Goal: Transaction & Acquisition: Purchase product/service

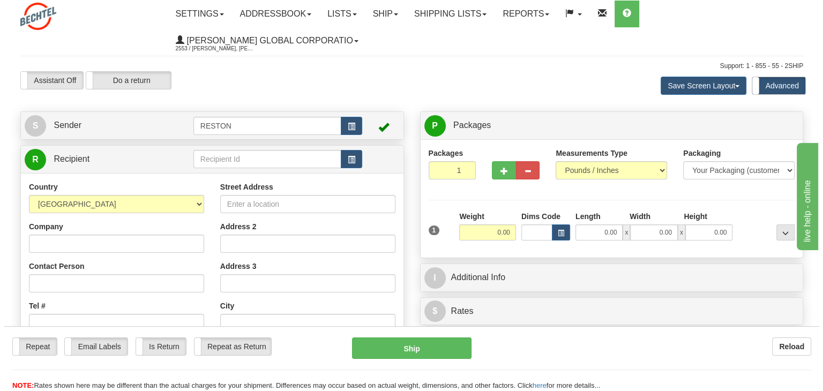
scroll to position [54, 0]
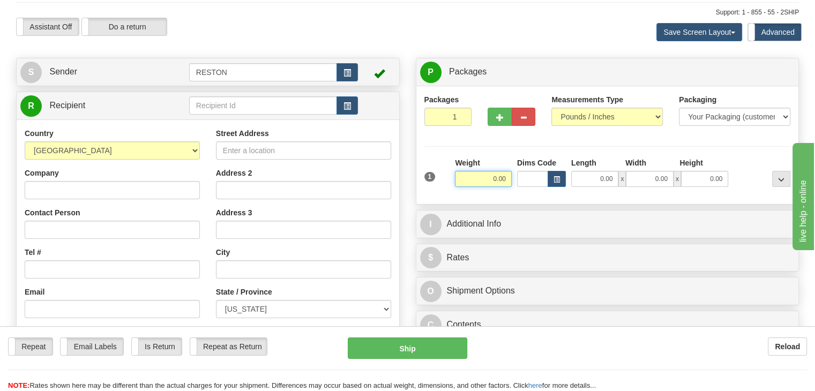
drag, startPoint x: 487, startPoint y: 177, endPoint x: 518, endPoint y: 178, distance: 31.7
click at [518, 178] on div "1 Weight 0.00 Dims Code 0.00" at bounding box center [608, 177] width 372 height 38
click at [490, 171] on div "Weight 15" at bounding box center [483, 172] width 57 height 29
click at [496, 178] on input "15" at bounding box center [483, 179] width 57 height 16
type input "15.00"
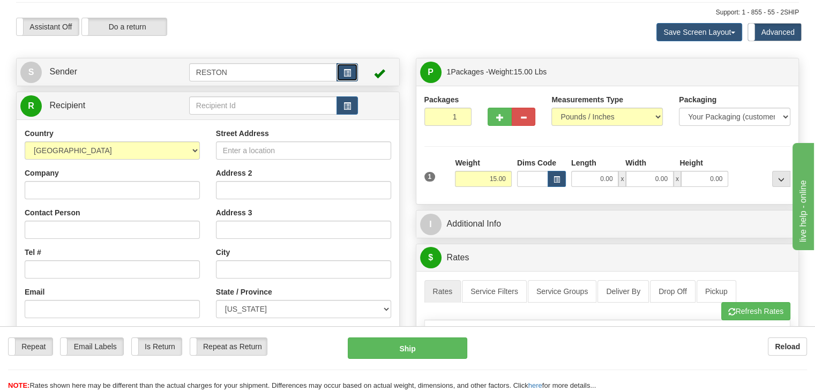
click at [345, 70] on span "button" at bounding box center [348, 73] width 8 height 7
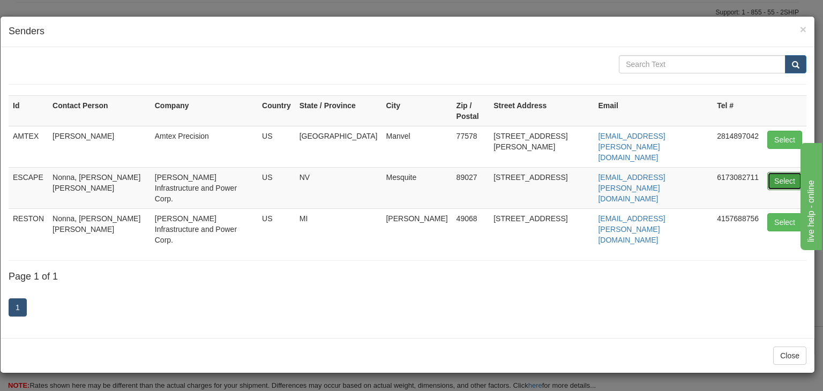
click at [785, 172] on button "Select" at bounding box center [784, 181] width 35 height 18
type input "ESCAPE"
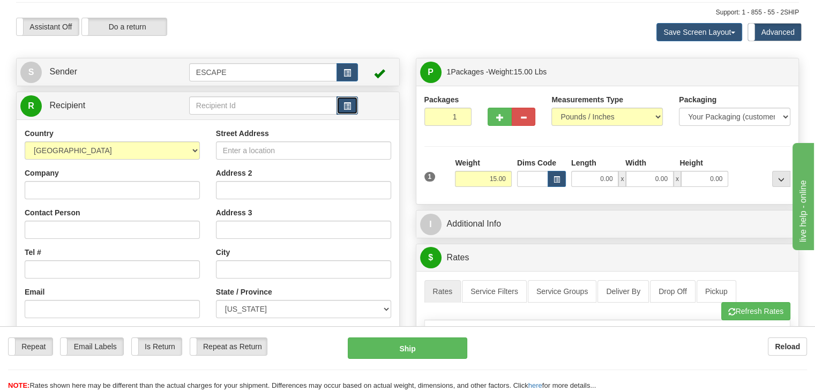
click at [346, 104] on span "button" at bounding box center [348, 106] width 8 height 7
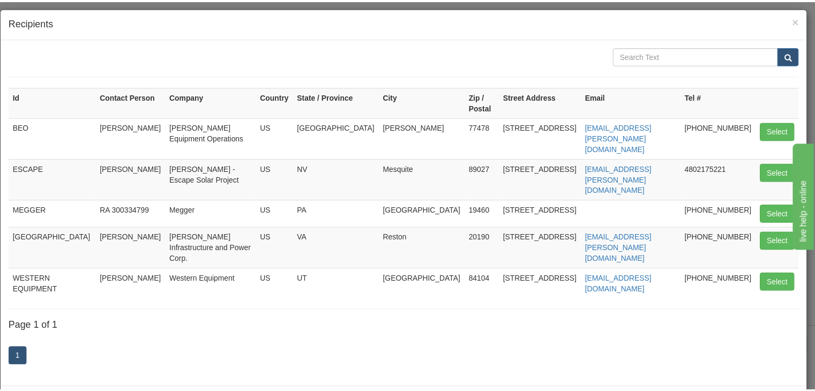
scroll to position [0, 0]
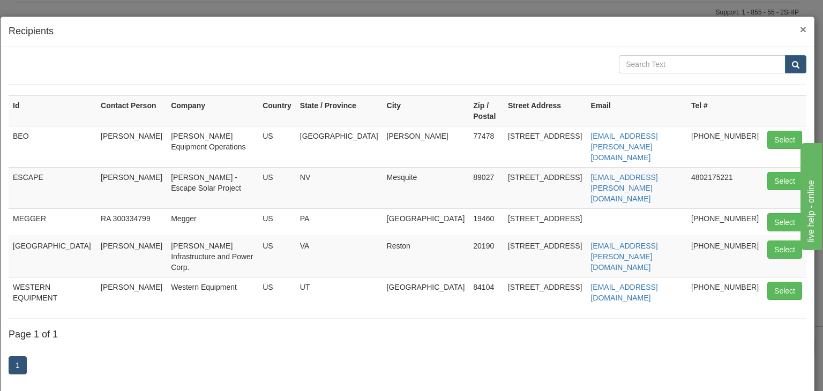
click at [800, 27] on span "×" at bounding box center [803, 29] width 6 height 12
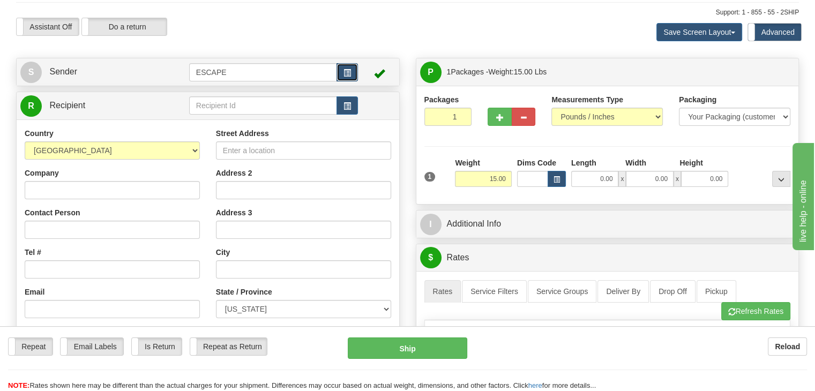
click at [346, 72] on span "button" at bounding box center [348, 73] width 8 height 7
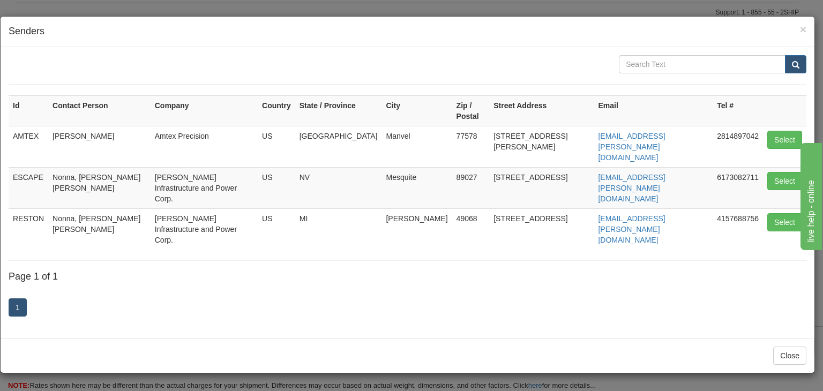
drag, startPoint x: 484, startPoint y: 178, endPoint x: 566, endPoint y: 178, distance: 82.0
click at [566, 208] on td "[STREET_ADDRESS]" at bounding box center [541, 228] width 105 height 41
copy td "[STREET_ADDRESS]"
drag, startPoint x: 429, startPoint y: 238, endPoint x: 499, endPoint y: 170, distance: 97.8
click at [431, 288] on div "1" at bounding box center [408, 309] width 798 height 42
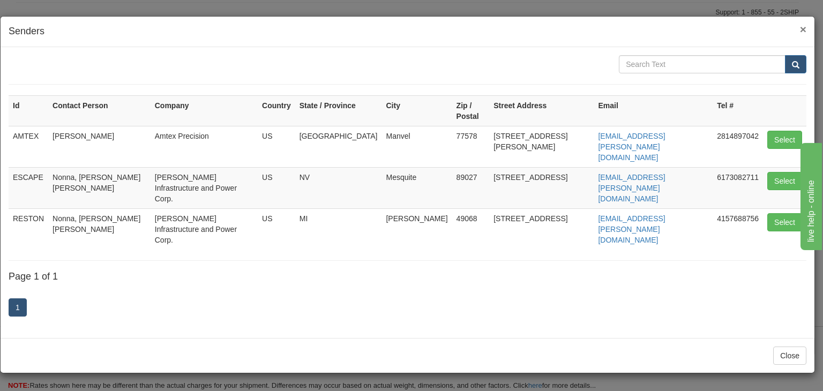
click at [802, 30] on span "×" at bounding box center [803, 29] width 6 height 12
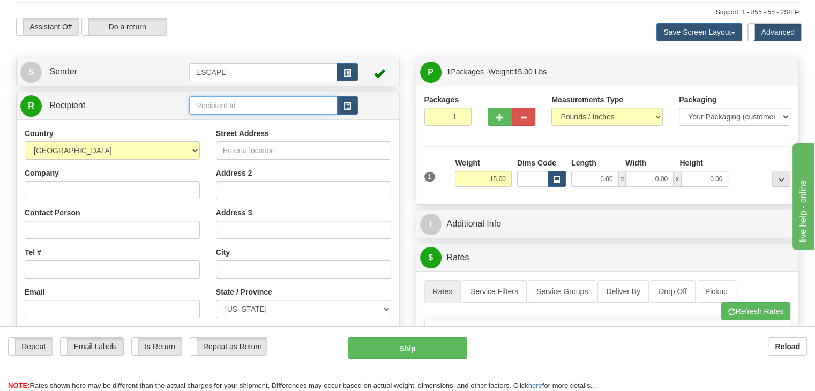
click at [250, 108] on input "text" at bounding box center [263, 105] width 148 height 18
type input "Sunfish"
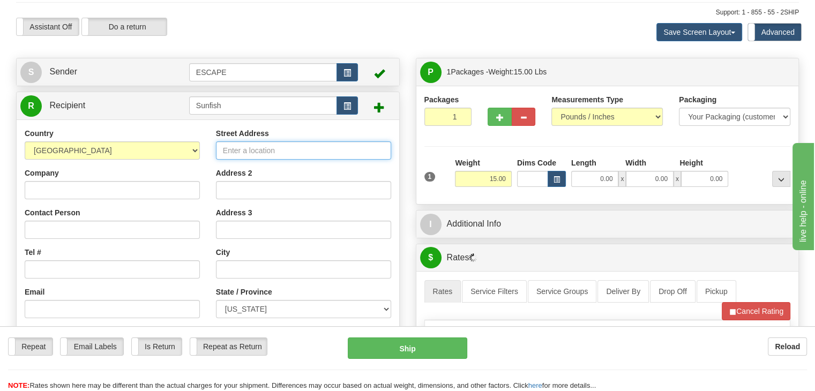
click at [262, 146] on input "Street Address" at bounding box center [303, 150] width 175 height 18
paste input "[STREET_ADDRESS]"
type input "[STREET_ADDRESS]"
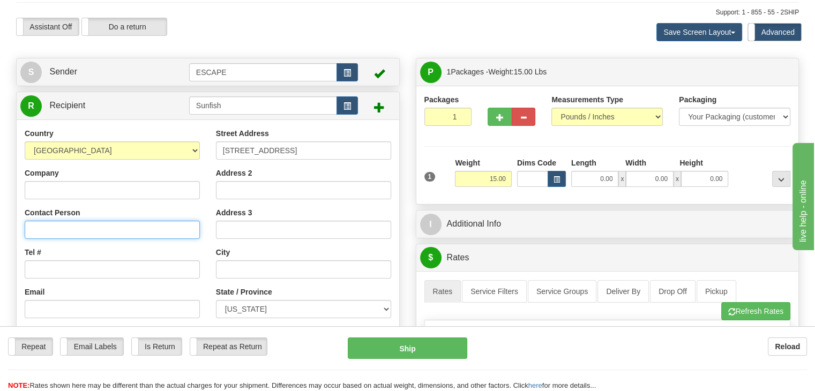
click at [63, 223] on input "Contact Person" at bounding box center [112, 230] width 175 height 18
type input "[PERSON_NAME]"
click at [353, 71] on button "button" at bounding box center [347, 72] width 21 height 18
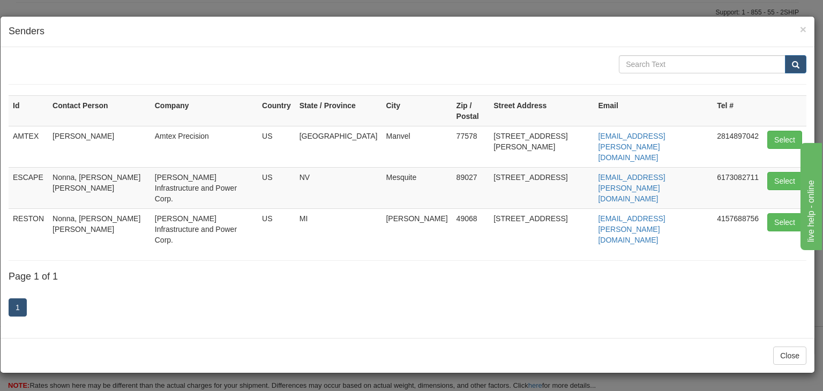
drag, startPoint x: 577, startPoint y: 180, endPoint x: 662, endPoint y: 182, distance: 85.8
click at [662, 208] on tr "[PERSON_NAME], [PERSON_NAME] [PERSON_NAME] Infrastructure and Power Corp. [GEOG…" at bounding box center [408, 228] width 798 height 41
copy tr "20845 [GEOGRAPHIC_DATA] [EMAIL_ADDRESS][PERSON_NAME][DOMAIN_NAME]"
click at [806, 28] on span "×" at bounding box center [803, 29] width 6 height 12
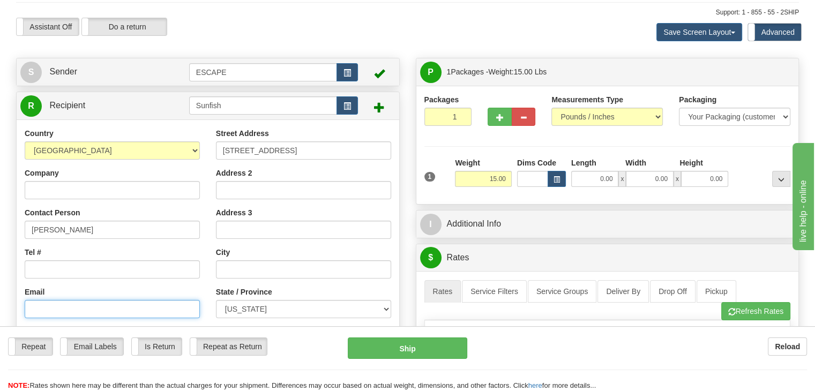
click at [42, 306] on input "Email" at bounding box center [112, 309] width 175 height 18
paste input "[EMAIL_ADDRESS][PERSON_NAME][DOMAIN_NAME]"
type input "[EMAIL_ADDRESS][PERSON_NAME][DOMAIN_NAME]"
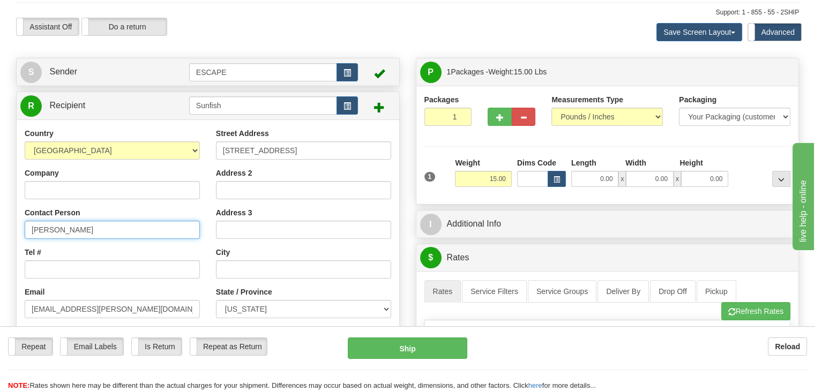
click at [87, 230] on input "[PERSON_NAME]" at bounding box center [112, 230] width 175 height 18
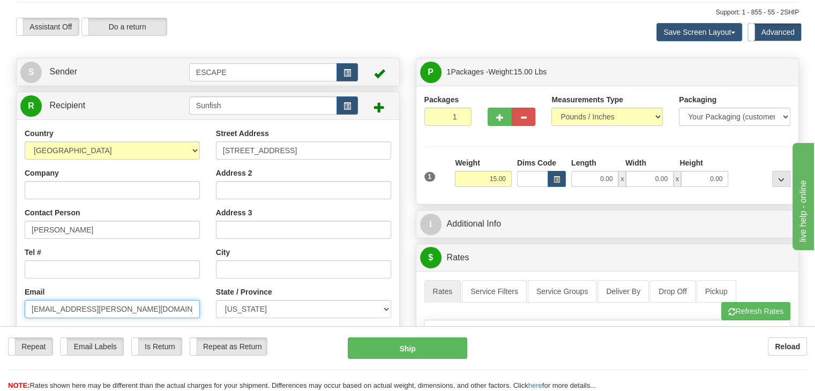
drag, startPoint x: 50, startPoint y: 307, endPoint x: 59, endPoint y: 307, distance: 9.1
click at [49, 307] on input "[EMAIL_ADDRESS][PERSON_NAME][DOMAIN_NAME]" at bounding box center [112, 309] width 175 height 18
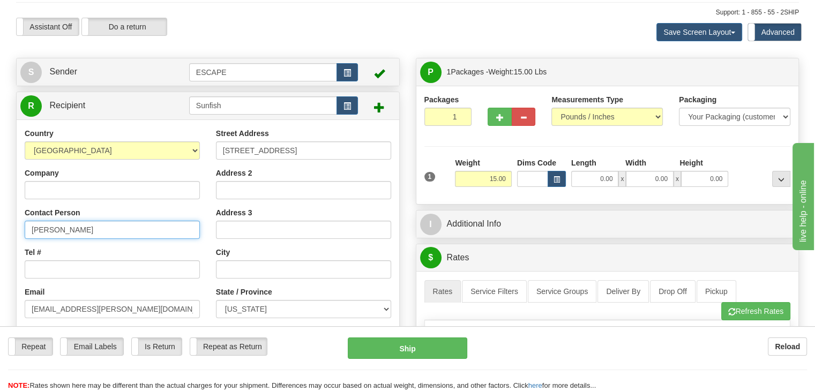
click at [79, 233] on input "[PERSON_NAME]" at bounding box center [112, 230] width 175 height 18
type input "[PERSON_NAME]"
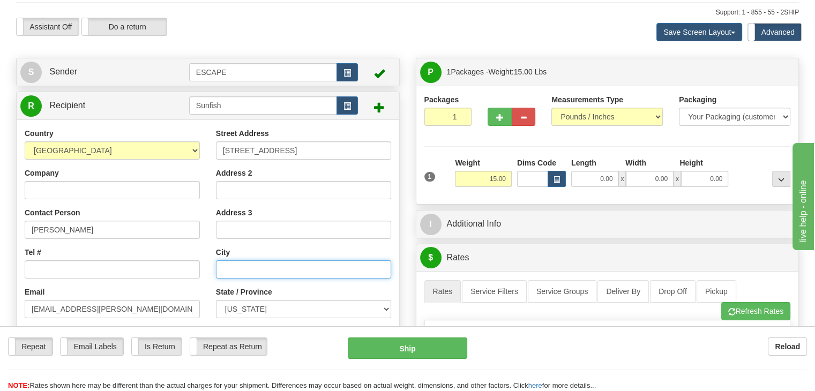
drag, startPoint x: 251, startPoint y: 271, endPoint x: 259, endPoint y: 269, distance: 8.3
click at [254, 271] on input "text" at bounding box center [303, 269] width 175 height 18
click at [233, 271] on input "[PERSON_NAME]" at bounding box center [303, 269] width 175 height 18
type input "[PERSON_NAME]"
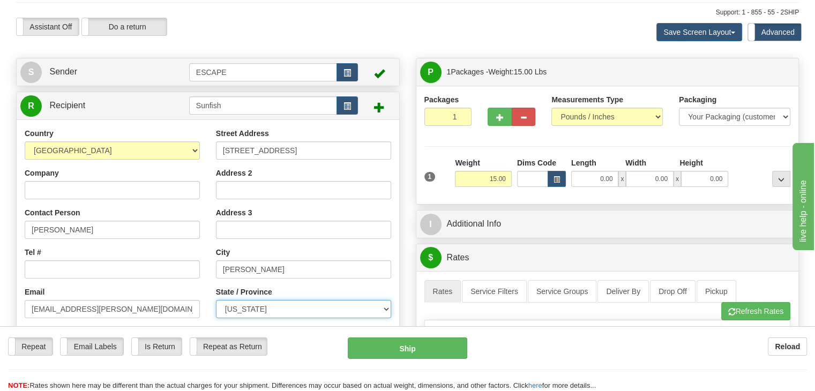
click at [268, 305] on select "[US_STATE] [US_STATE] [US_STATE] [US_STATE] Armed Forces America Armed Forces E…" at bounding box center [303, 309] width 175 height 18
select select "MI"
click at [216, 301] on select "[US_STATE] [US_STATE] [US_STATE] [US_STATE] Armed Forces America Armed Forces E…" at bounding box center [303, 309] width 175 height 18
click at [347, 73] on span "button" at bounding box center [348, 73] width 8 height 7
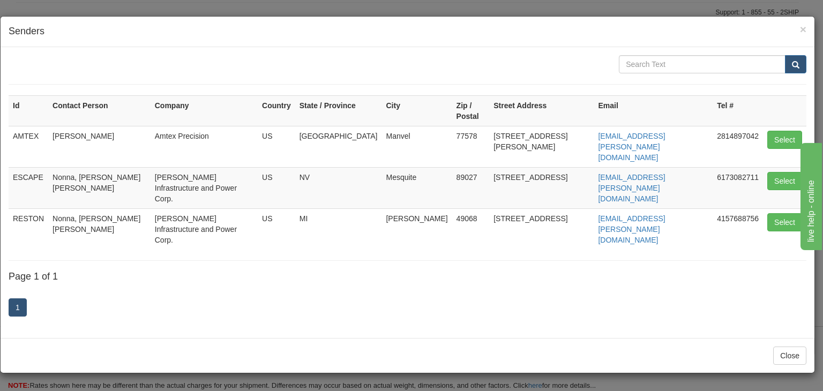
drag, startPoint x: 437, startPoint y: 182, endPoint x: 459, endPoint y: 181, distance: 22.0
click at [459, 208] on td "49068" at bounding box center [471, 228] width 38 height 41
copy td "49068"
click at [800, 25] on h4 "Senders" at bounding box center [408, 32] width 798 height 14
click at [805, 28] on span "×" at bounding box center [803, 29] width 6 height 12
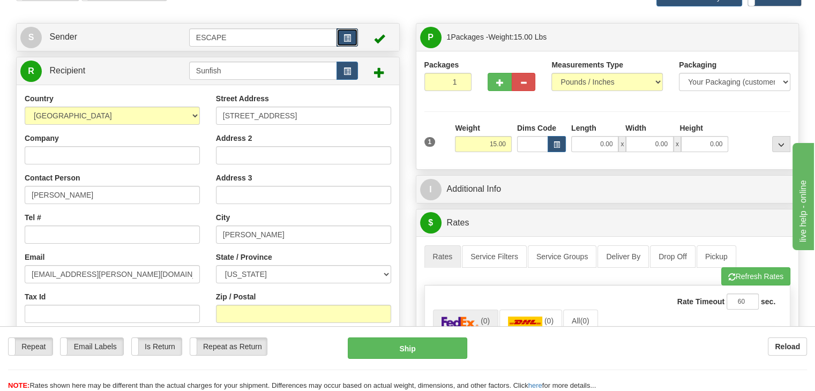
scroll to position [107, 0]
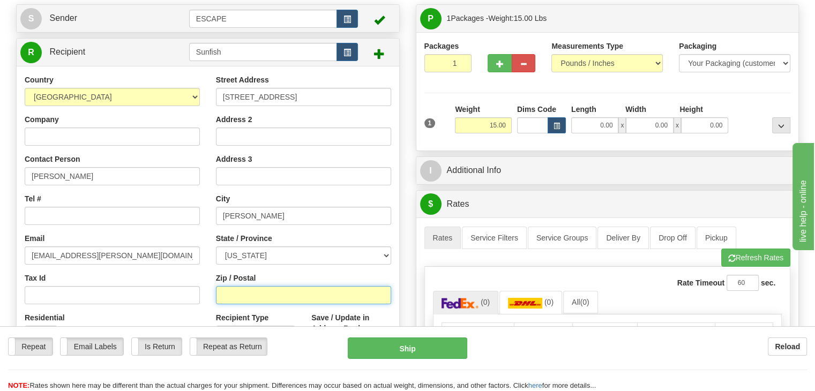
click at [243, 296] on input "Zip / Postal" at bounding box center [303, 295] width 175 height 18
paste input "49068"
type input "49068"
click at [212, 297] on div "Street Address [STREET_ADDRESS] Address 2 Address 3 City [PERSON_NAME] State / …" at bounding box center [303, 218] width 191 height 288
click at [344, 16] on span "button" at bounding box center [348, 19] width 8 height 7
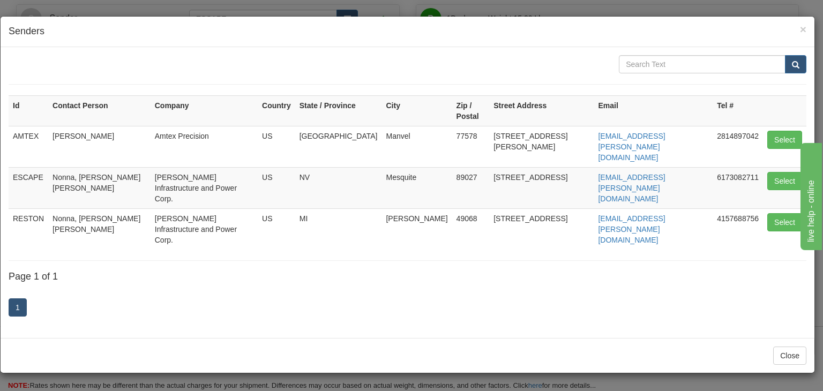
click at [201, 208] on td "[PERSON_NAME] Infrastructure and Power Corp." at bounding box center [204, 228] width 107 height 41
click at [789, 213] on button "Select" at bounding box center [784, 222] width 35 height 18
type input "RESTON"
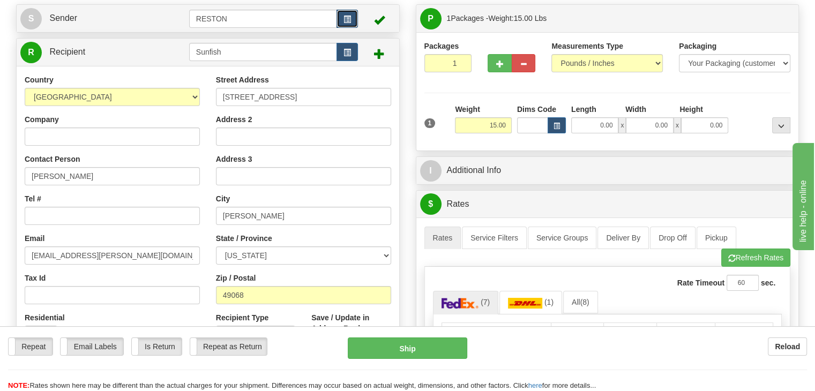
click at [349, 20] on span "button" at bounding box center [348, 19] width 8 height 7
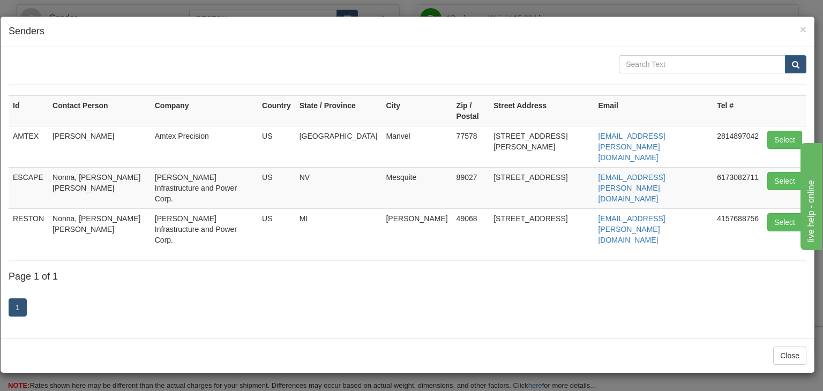
drag, startPoint x: 712, startPoint y: 181, endPoint x: 766, endPoint y: 185, distance: 54.3
click at [766, 208] on tr "[PERSON_NAME], [PERSON_NAME] [PERSON_NAME] Infrastructure and Power Corp. [GEOG…" at bounding box center [408, 228] width 798 height 41
copy table "Id Contact Person Company Country State / Province City Zip / Postal Street Add…"
click at [800, 32] on span "×" at bounding box center [803, 29] width 6 height 12
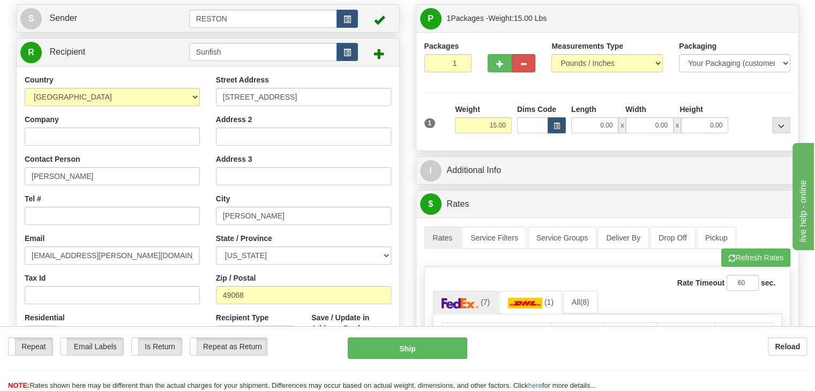
click at [79, 226] on div "Country [GEOGRAPHIC_DATA] [GEOGRAPHIC_DATA] [GEOGRAPHIC_DATA] [GEOGRAPHIC_DATA]…" at bounding box center [112, 213] width 191 height 278
click at [82, 220] on input "Tel #" at bounding box center [112, 216] width 175 height 18
paste input "4157688756"
type input "4157688756"
click at [346, 11] on button "button" at bounding box center [347, 19] width 21 height 18
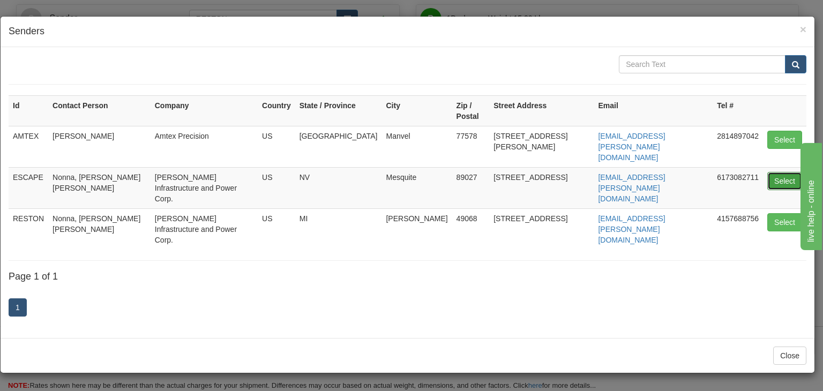
click at [780, 172] on button "Select" at bounding box center [784, 181] width 35 height 18
type input "ESCAPE"
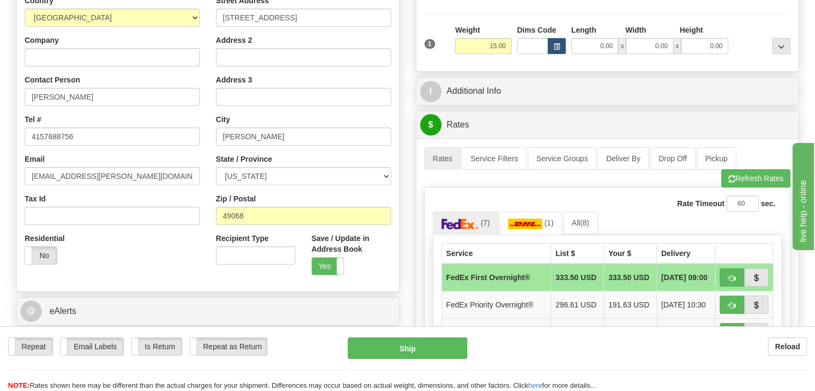
scroll to position [161, 0]
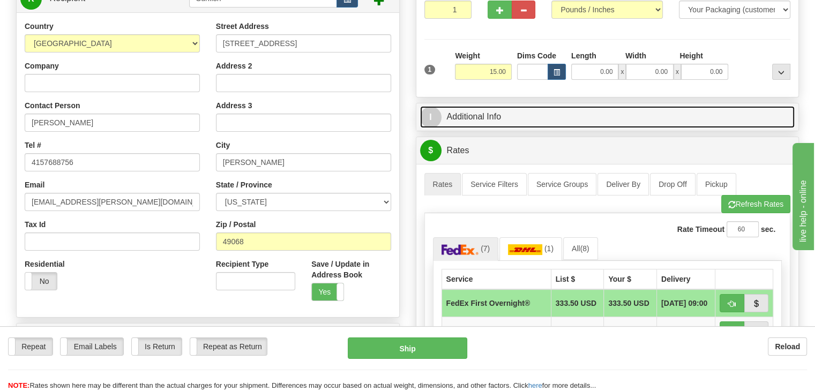
click at [472, 123] on link "I Additional Info" at bounding box center [607, 117] width 375 height 22
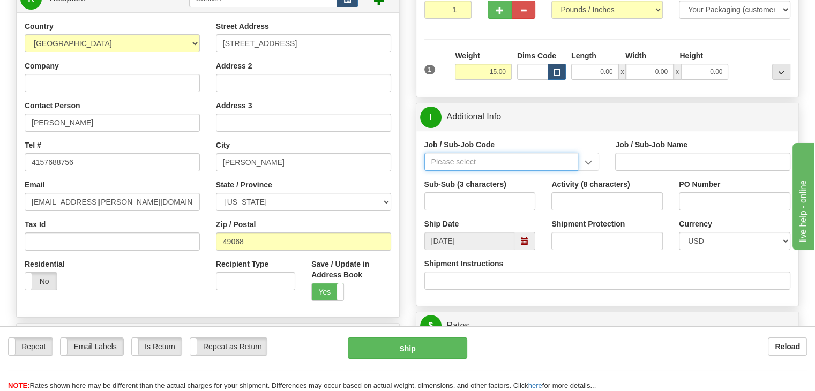
click at [469, 163] on input "Job / Sub-Job Code" at bounding box center [501, 162] width 154 height 18
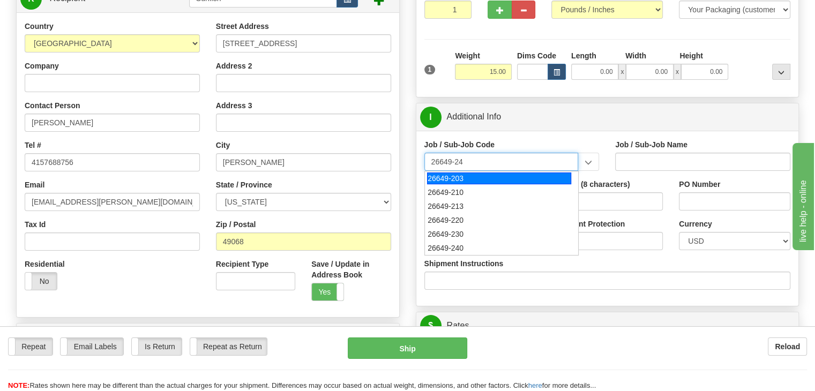
type input "26649-240"
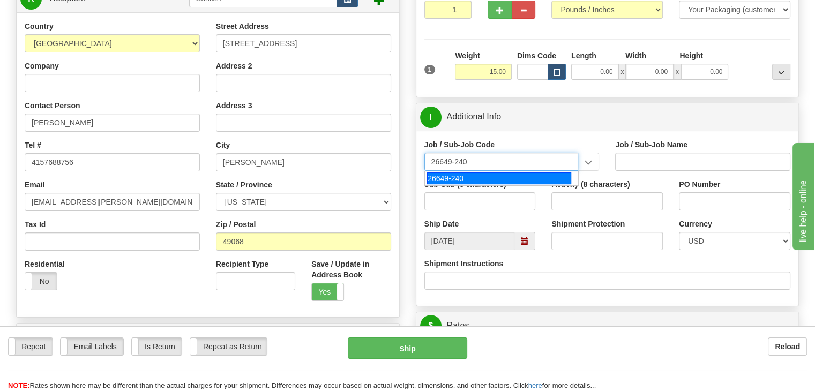
click at [457, 180] on div "26649-240" at bounding box center [499, 179] width 144 height 12
type input "ESCAPE SOLAR PROJECT - MATERIALS"
type input "26649-240"
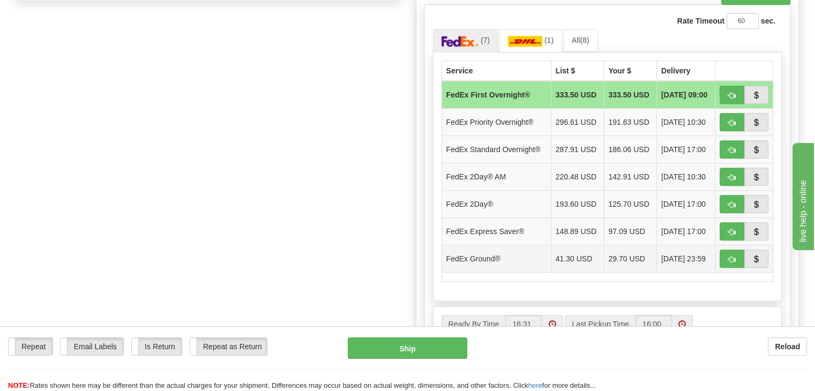
scroll to position [589, 0]
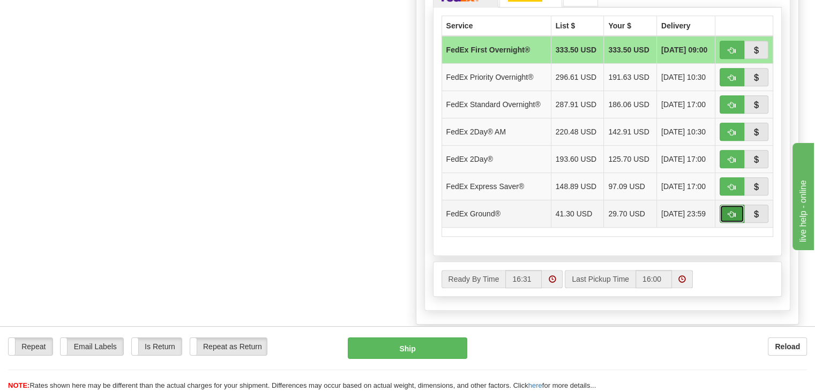
click at [734, 214] on span "button" at bounding box center [732, 214] width 8 height 7
type input "92"
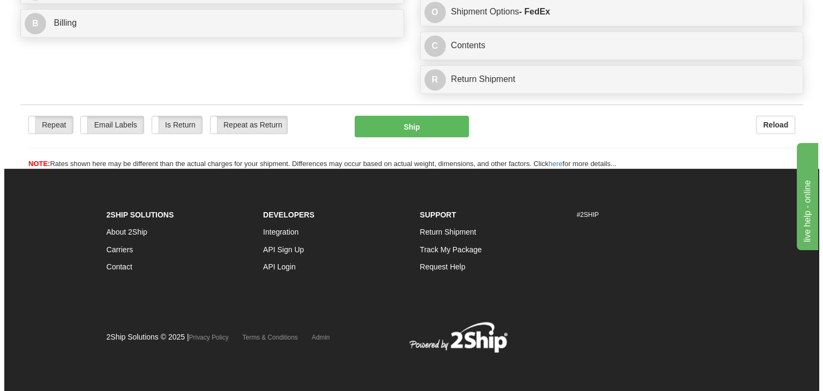
scroll to position [529, 0]
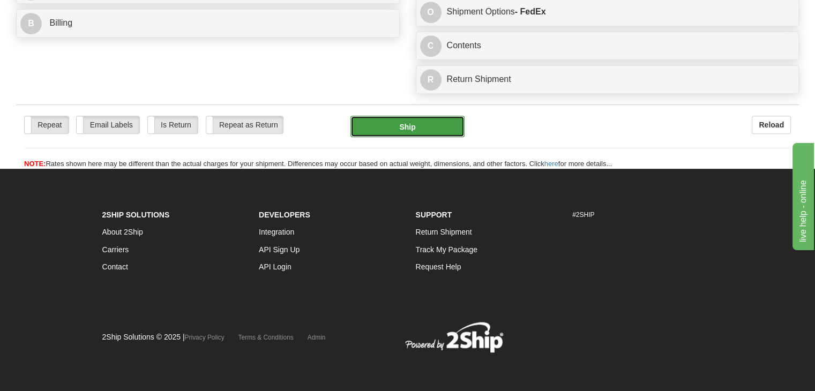
click at [433, 129] on button "Ship" at bounding box center [407, 126] width 115 height 21
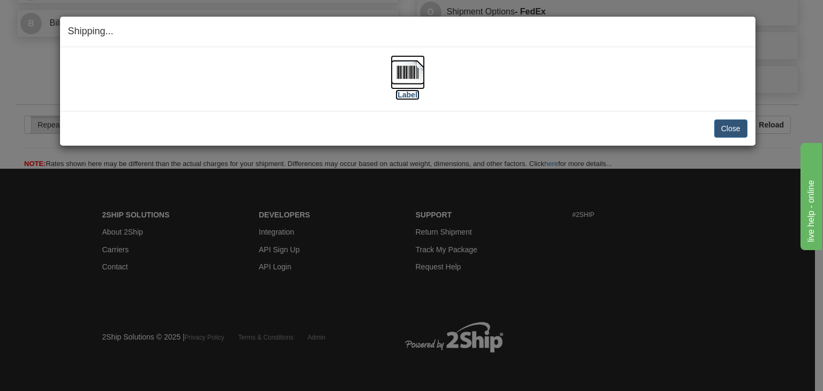
click at [409, 83] on img at bounding box center [408, 72] width 34 height 34
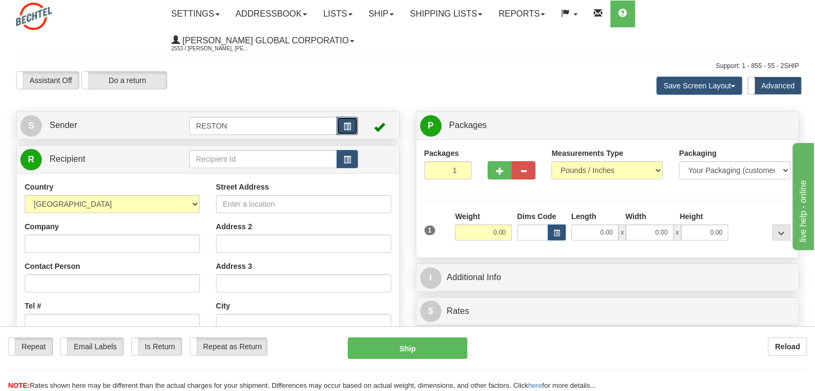
click at [344, 123] on span "button" at bounding box center [348, 126] width 8 height 7
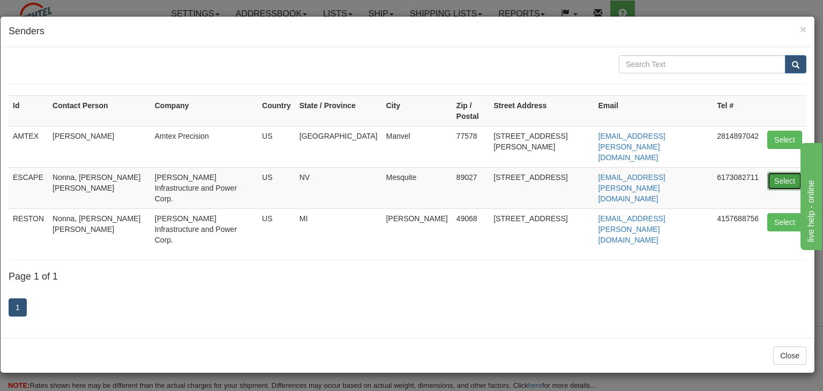
click at [788, 172] on button "Select" at bounding box center [784, 181] width 35 height 18
type input "ESCAPE"
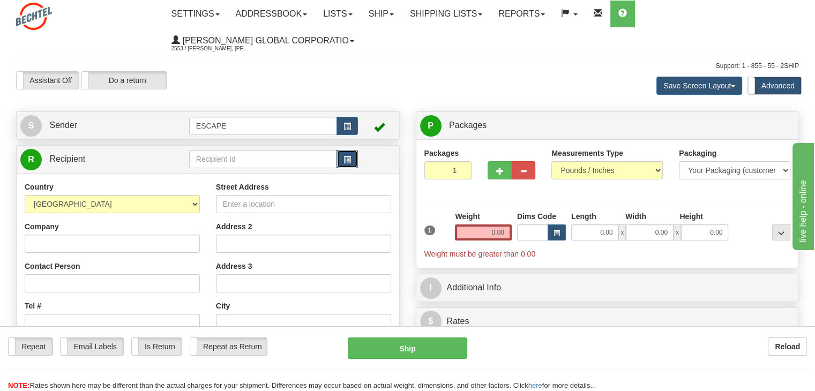
click at [352, 162] on button "button" at bounding box center [347, 159] width 21 height 18
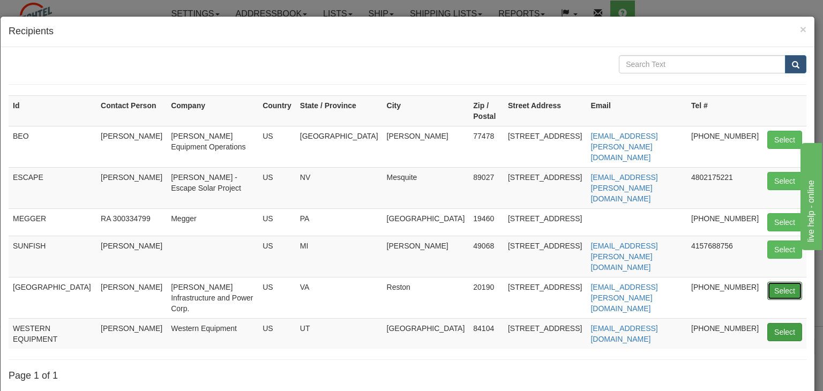
click at [767, 282] on button "Select" at bounding box center [784, 291] width 35 height 18
type input "[GEOGRAPHIC_DATA]"
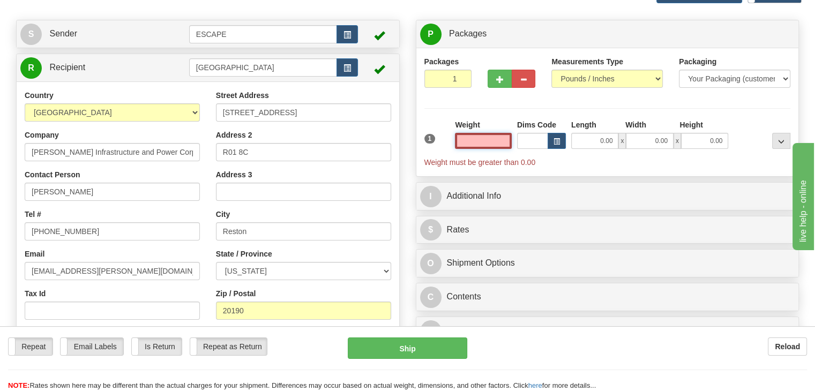
scroll to position [107, 0]
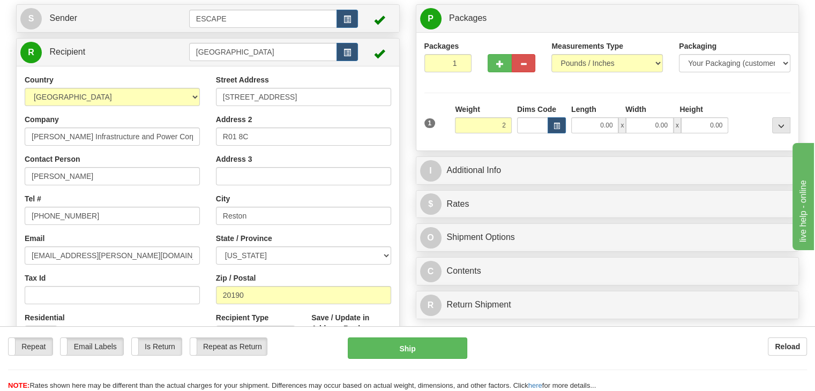
type input "2.00"
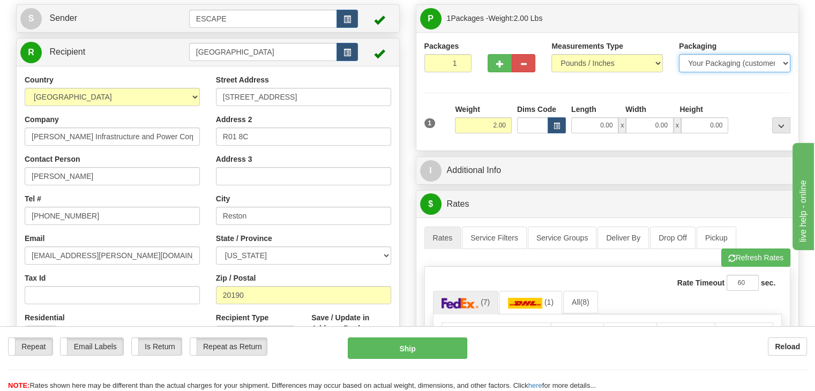
click at [743, 65] on select "Your Packaging (customer supplied) Envelope (carrier supplied) Pack (carrier su…" at bounding box center [734, 63] width 111 height 18
click at [660, 87] on div "Packages 1 1 Measurements Type" at bounding box center [607, 92] width 367 height 102
click at [733, 69] on select "Your Packaging (customer supplied) Envelope (carrier supplied) Pack (carrier su…" at bounding box center [734, 63] width 111 height 18
click at [638, 88] on div "Packages 1 1 Measurements Type" at bounding box center [607, 92] width 367 height 102
click at [752, 63] on select "Your Packaging (customer supplied) Envelope (carrier supplied) Pack (carrier su…" at bounding box center [734, 63] width 111 height 18
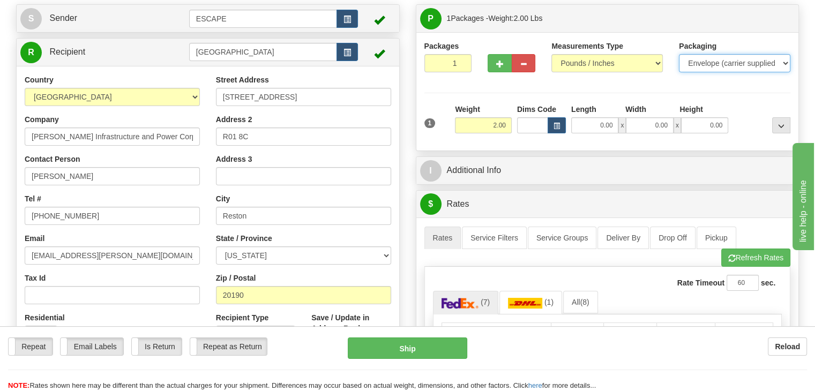
click at [679, 55] on select "Your Packaging (customer supplied) Envelope (carrier supplied) Pack (carrier su…" at bounding box center [734, 63] width 111 height 18
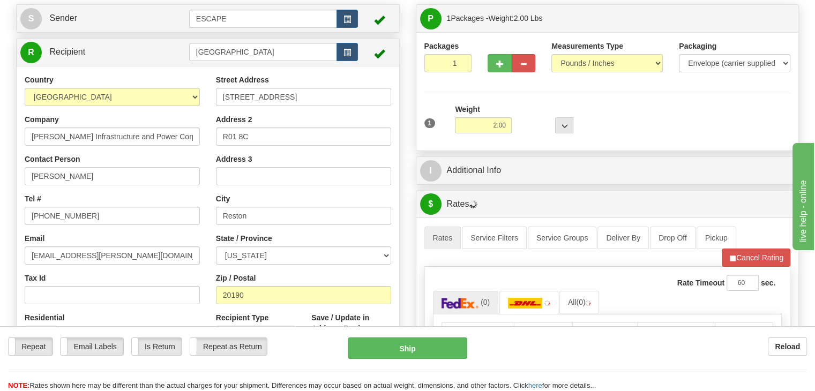
drag, startPoint x: 517, startPoint y: 137, endPoint x: 523, endPoint y: 138, distance: 6.0
click at [518, 137] on div "1 Weight 2.00 Dims Code 0 x" at bounding box center [608, 123] width 372 height 38
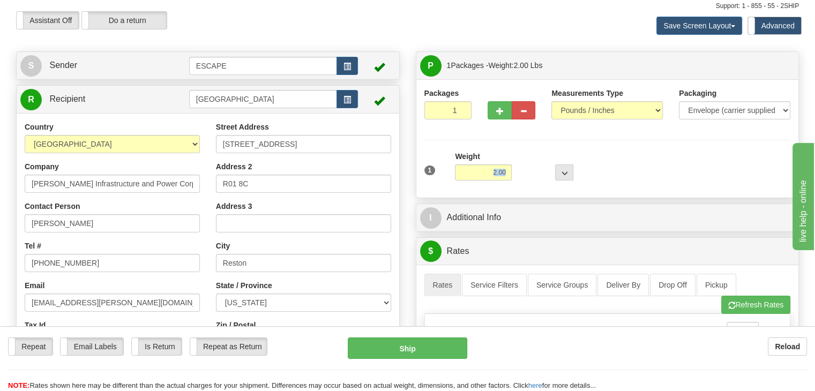
scroll to position [54, 0]
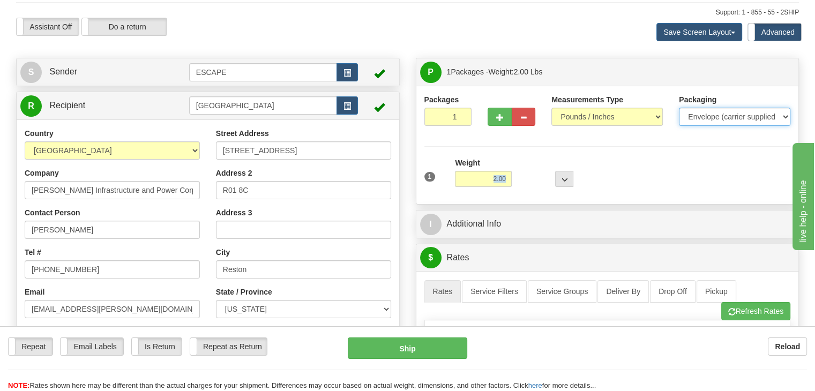
click at [777, 114] on select "Your Packaging (customer supplied) Envelope (carrier supplied) Pack (carrier su…" at bounding box center [734, 117] width 111 height 18
select select "1"
click at [679, 108] on select "Your Packaging (customer supplied) Envelope (carrier supplied) Pack (carrier su…" at bounding box center [734, 117] width 111 height 18
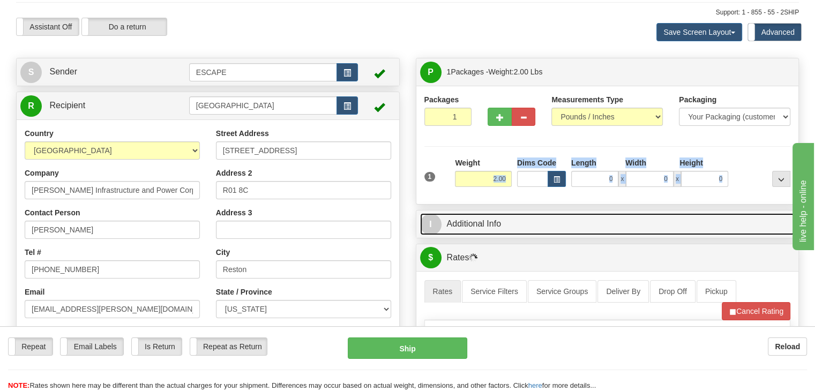
click at [520, 213] on link "I Additional Info" at bounding box center [607, 224] width 375 height 22
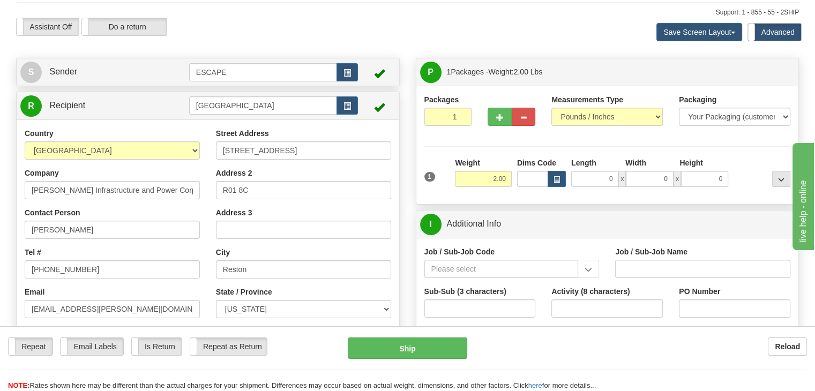
click at [505, 203] on div "Packages 1 1 Measurements Type" at bounding box center [607, 145] width 383 height 118
click at [613, 178] on input "0" at bounding box center [594, 179] width 47 height 16
type input "0.00"
click at [603, 178] on input "0.00" at bounding box center [594, 179] width 47 height 16
type input "8.75"
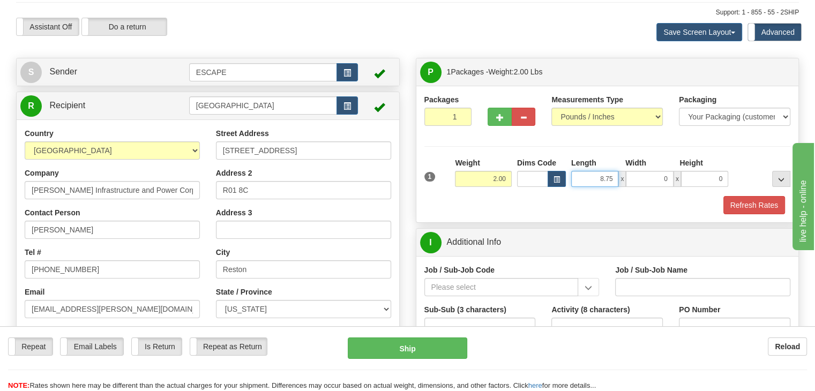
type input "0.00"
drag, startPoint x: 591, startPoint y: 178, endPoint x: 635, endPoint y: 180, distance: 44.0
click at [635, 180] on div "8.75 x 0.00 x 0" at bounding box center [649, 179] width 157 height 16
type input "11.25"
drag, startPoint x: 642, startPoint y: 176, endPoint x: 676, endPoint y: 173, distance: 34.4
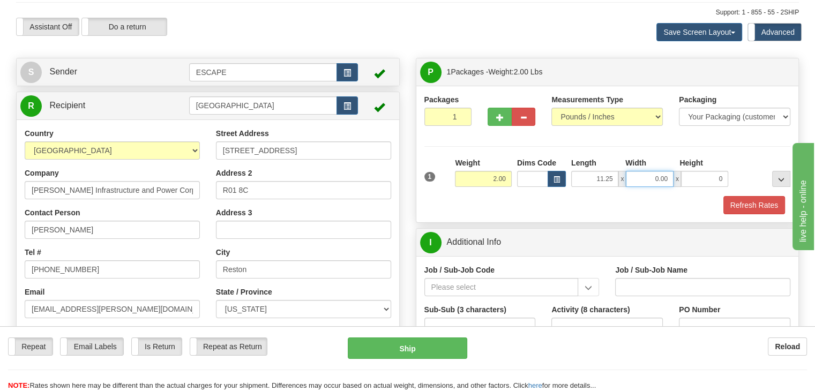
click at [676, 173] on div "11.25 x 0.00 x 0" at bounding box center [649, 179] width 157 height 16
type input "8.75"
drag, startPoint x: 712, startPoint y: 175, endPoint x: 725, endPoint y: 174, distance: 12.4
click at [725, 174] on input "0" at bounding box center [704, 179] width 47 height 16
type input "3"
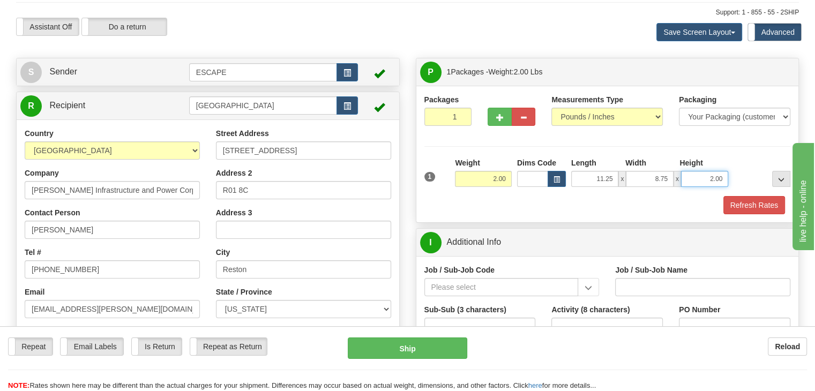
drag, startPoint x: 723, startPoint y: 180, endPoint x: 717, endPoint y: 180, distance: 7.0
click at [717, 180] on input "2.00" at bounding box center [704, 179] width 47 height 16
type input "2.63"
drag, startPoint x: 524, startPoint y: 193, endPoint x: 530, endPoint y: 200, distance: 8.7
click at [525, 195] on div "1 Weight 2.00 Dims Code x x" at bounding box center [608, 177] width 372 height 38
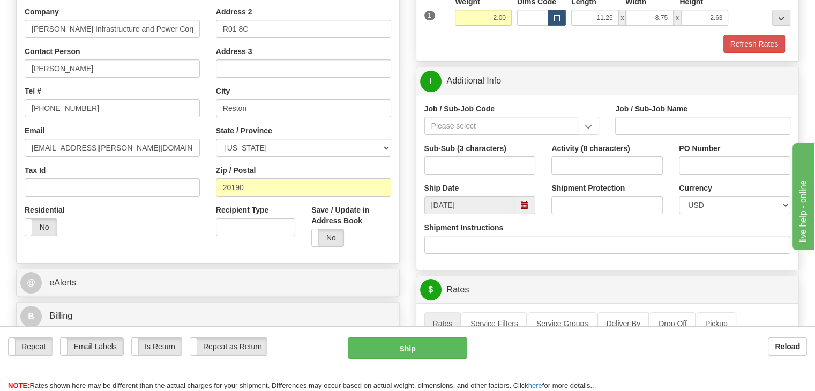
scroll to position [214, 0]
click at [526, 127] on input "Job / Sub-Job Code" at bounding box center [501, 126] width 154 height 18
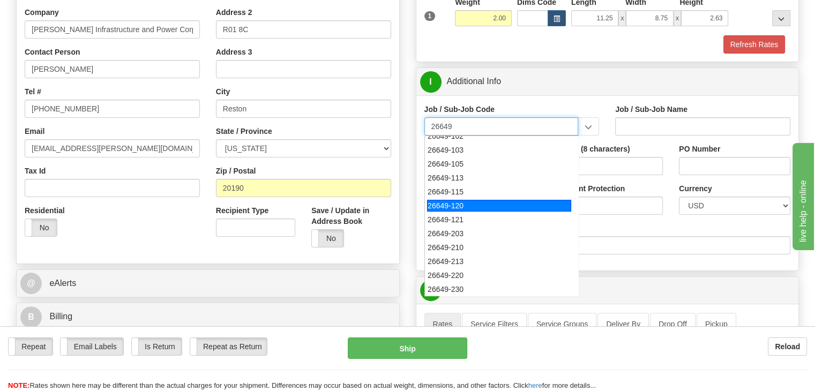
scroll to position [107, 0]
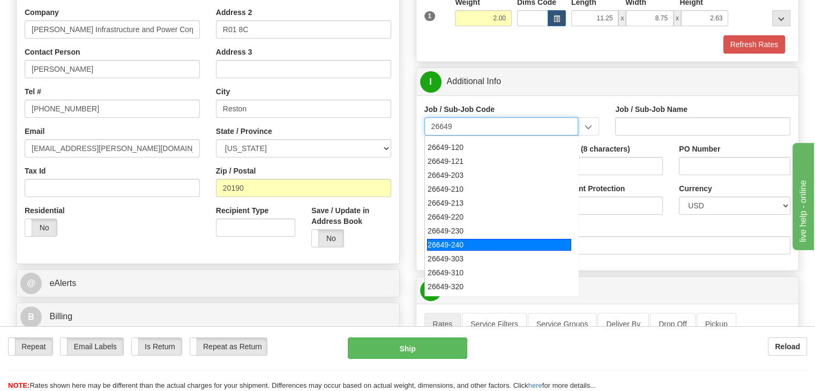
click at [465, 239] on div "26649-240" at bounding box center [499, 245] width 144 height 12
type input "26649-240"
type input "ESCAPE SOLAR PROJECT - MATERIALS"
type input "26649-240"
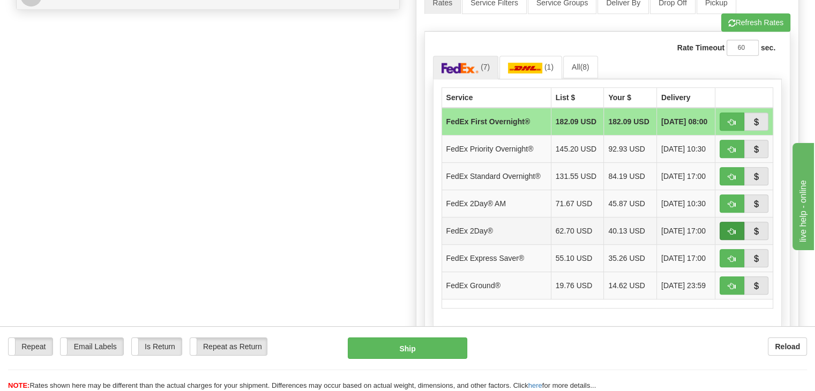
scroll to position [643, 0]
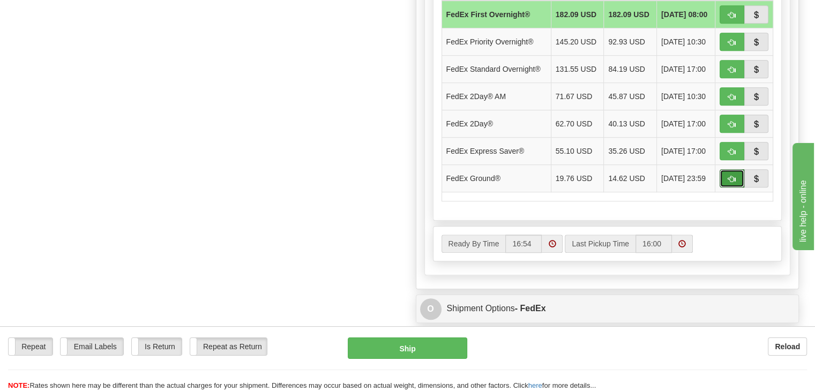
drag, startPoint x: 730, startPoint y: 177, endPoint x: 741, endPoint y: 188, distance: 15.5
click at [730, 177] on span "button" at bounding box center [732, 179] width 8 height 7
type input "92"
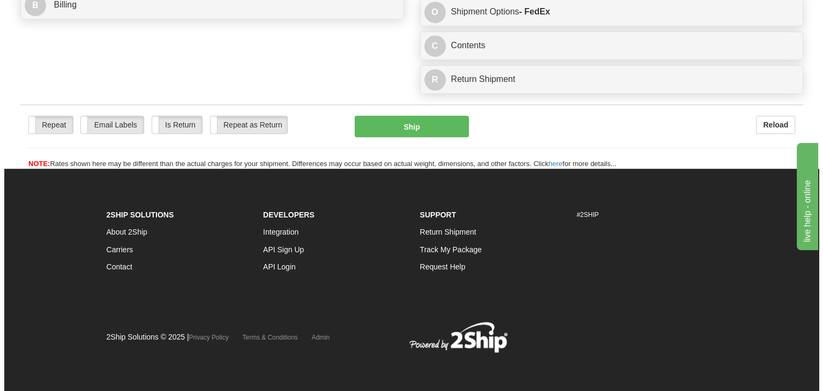
scroll to position [548, 0]
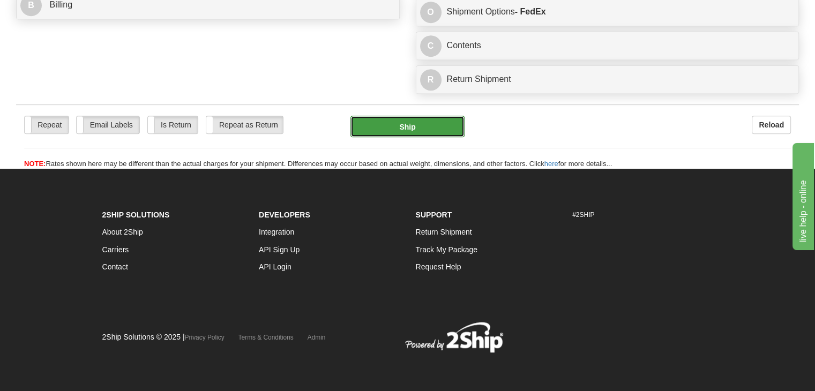
drag, startPoint x: 376, startPoint y: 117, endPoint x: 382, endPoint y: 118, distance: 5.5
click at [382, 118] on button "Ship" at bounding box center [407, 126] width 115 height 21
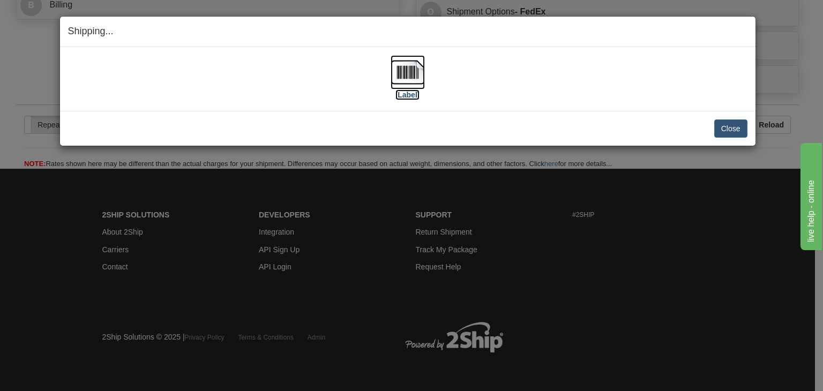
click at [406, 76] on img at bounding box center [408, 72] width 34 height 34
